Goal: Task Accomplishment & Management: Manage account settings

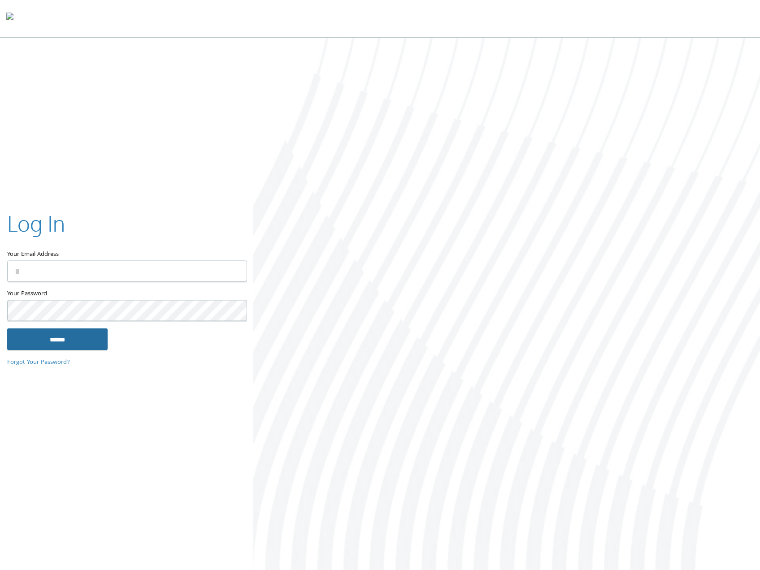
type input "**********"
click at [50, 342] on input "******" at bounding box center [57, 339] width 100 height 22
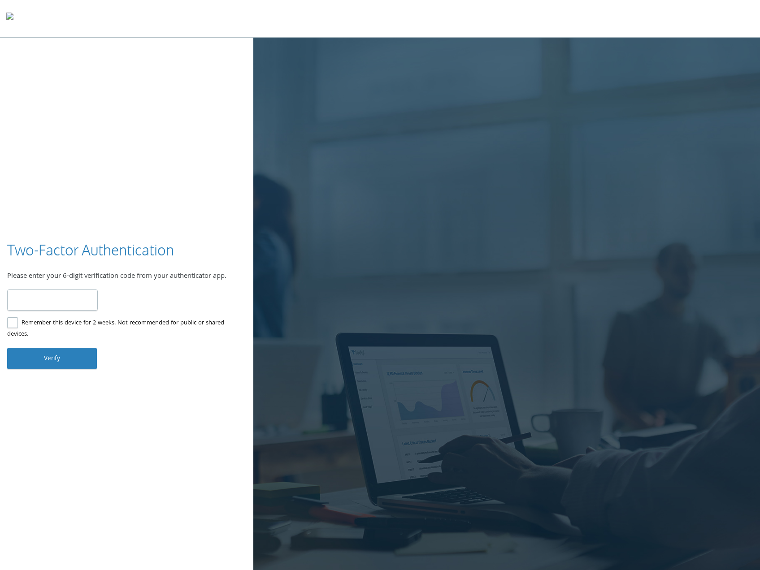
type input "******"
